Goal: Information Seeking & Learning: Check status

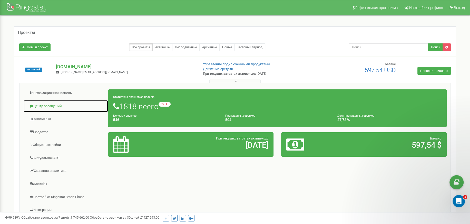
click at [66, 104] on link "Центр обращений" at bounding box center [65, 106] width 85 height 13
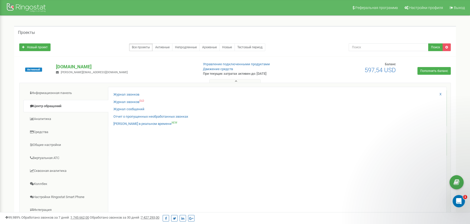
click at [147, 100] on div "Журнал звонков OLD" at bounding box center [277, 102] width 328 height 7
click at [136, 100] on link "Журнал звонков OLD" at bounding box center [128, 101] width 31 height 5
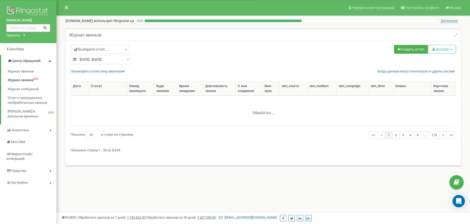
select select "50"
type input "[DATE]"
type input "23.09.2025"
click at [126, 59] on div "24.08.2025 - 23.09.2025" at bounding box center [100, 59] width 61 height 9
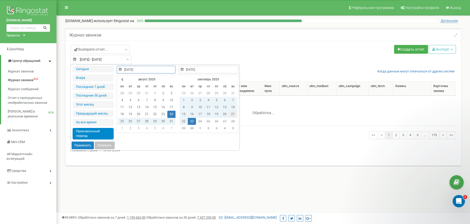
type input "21.09.2025"
click at [232, 113] on td "21" at bounding box center [233, 113] width 8 height 7
type input "21.09.2025"
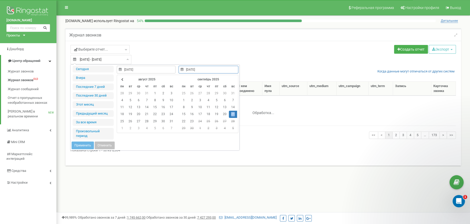
click at [232, 113] on td "21" at bounding box center [233, 113] width 8 height 7
type input "10.05.2017"
type input "23.09.2025"
type input "21.09.2025"
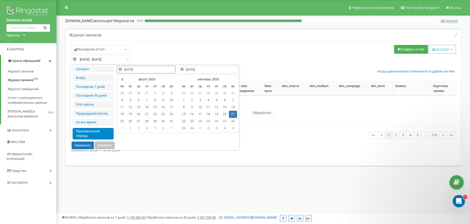
click at [83, 144] on button "Применить" at bounding box center [83, 145] width 22 height 8
type input "[DATE] - [DATE]"
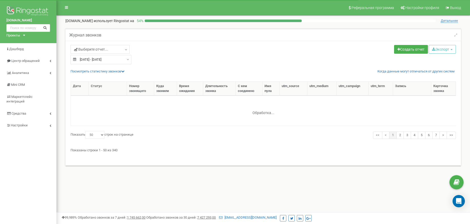
select select "50"
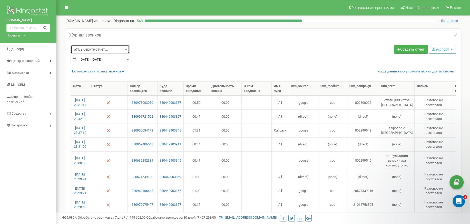
click at [125, 49] on icon at bounding box center [126, 49] width 4 height 5
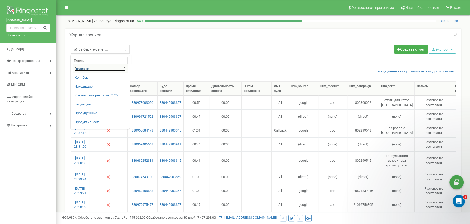
click at [88, 67] on link "Целевые" at bounding box center [100, 68] width 51 height 5
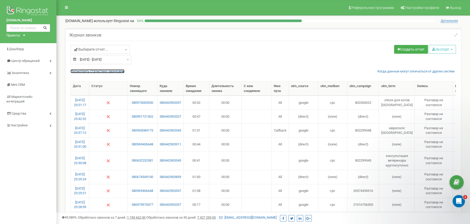
click at [122, 71] on icon at bounding box center [122, 70] width 3 height 3
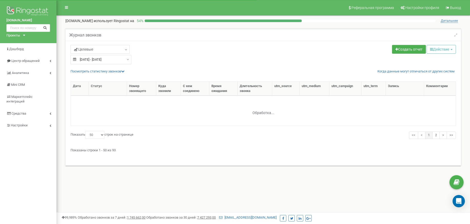
select select "50"
click at [123, 71] on icon at bounding box center [122, 70] width 3 height 3
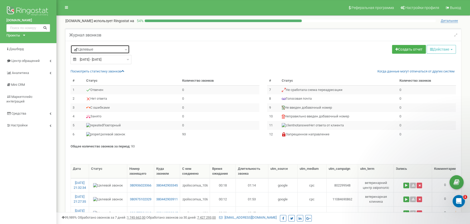
click at [123, 50] on link "Целевые" at bounding box center [99, 49] width 59 height 9
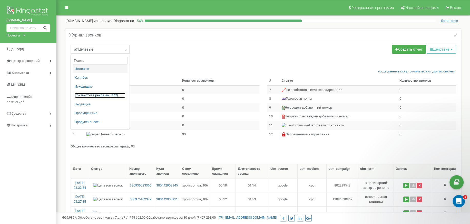
click at [93, 95] on link "Контекстная реклама (CPC)" at bounding box center [100, 95] width 51 height 5
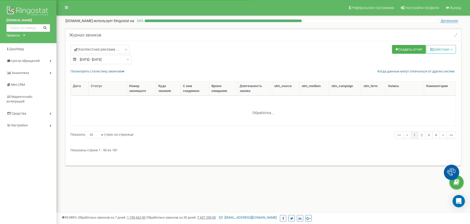
select select "50"
click at [123, 71] on icon at bounding box center [122, 70] width 3 height 3
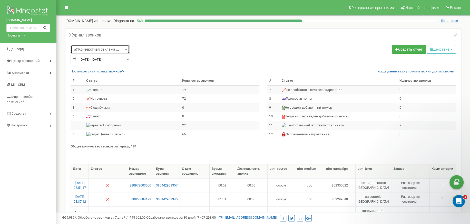
click at [126, 50] on icon at bounding box center [126, 49] width 4 height 5
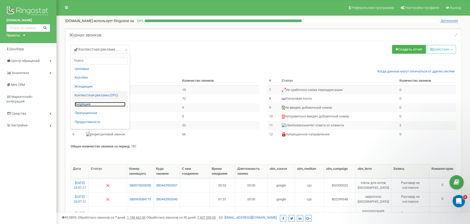
click at [87, 104] on link "Входящие" at bounding box center [100, 104] width 51 height 5
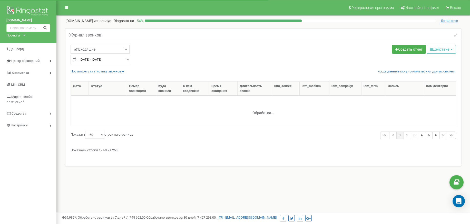
select select "50"
click at [124, 71] on icon at bounding box center [122, 70] width 3 height 3
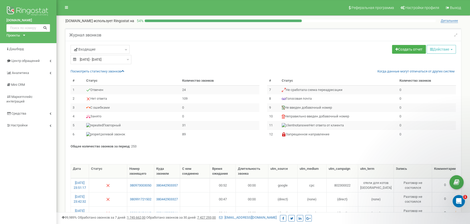
click at [125, 62] on div "21.09.2025 - 21.09.2025" at bounding box center [100, 59] width 61 height 9
type input "21.09.2025"
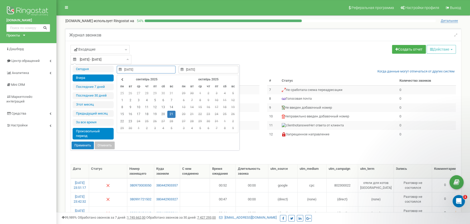
type input "23.09.2025"
type input "21.09.2025"
type input "22.09.2025"
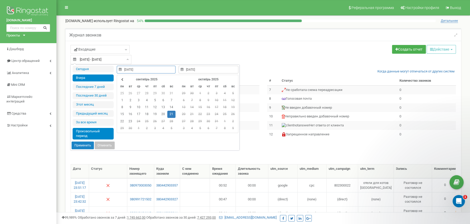
type input "22.09.2025"
type input "21.09.2025"
type input "17.09.2025"
type input "23.09.2025"
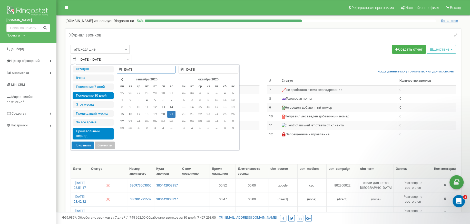
type input "21.09.2025"
type input "25.08.2025"
type input "23.09.2025"
type input "21.09.2025"
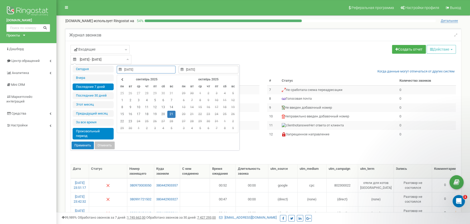
type input "21.09.2025"
type input "17.09.2025"
type input "23.09.2025"
type input "21.09.2025"
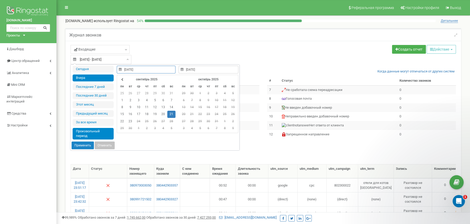
type input "22.09.2025"
click at [86, 75] on li "Вчера" at bounding box center [93, 77] width 41 height 7
type input "[DATE] - [DATE]"
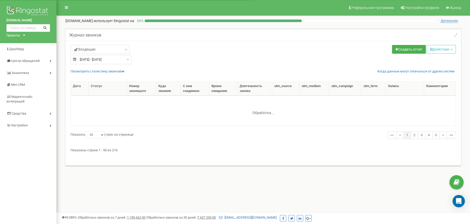
select select "50"
click at [124, 71] on icon at bounding box center [122, 70] width 3 height 3
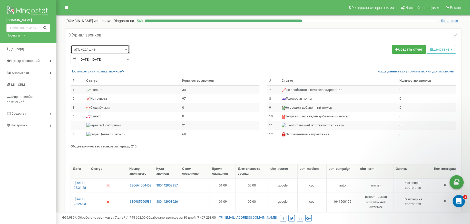
click at [126, 50] on icon at bounding box center [126, 49] width 4 height 5
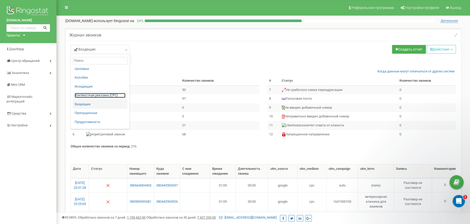
click at [92, 95] on link "Контекстная реклама (CPC)" at bounding box center [100, 95] width 51 height 5
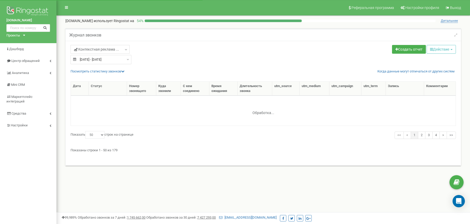
select select "50"
click at [124, 70] on icon at bounding box center [122, 70] width 3 height 3
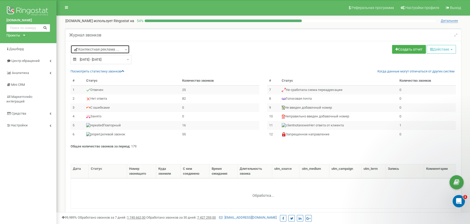
click at [124, 50] on icon at bounding box center [126, 49] width 4 height 5
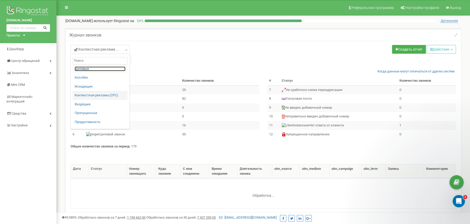
click at [92, 68] on link "Целевые" at bounding box center [100, 68] width 51 height 5
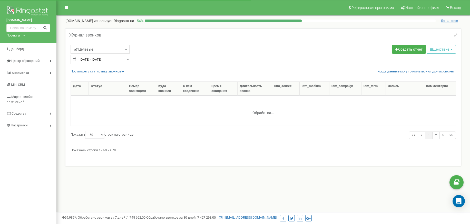
select select "50"
click at [123, 70] on icon at bounding box center [122, 70] width 3 height 3
